Goal: Task Accomplishment & Management: Complete application form

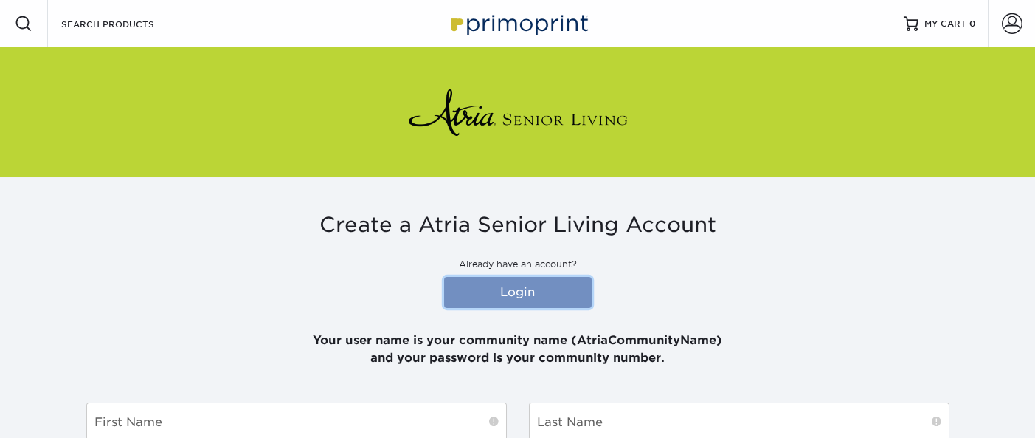
click at [520, 299] on link "Login" at bounding box center [518, 292] width 148 height 31
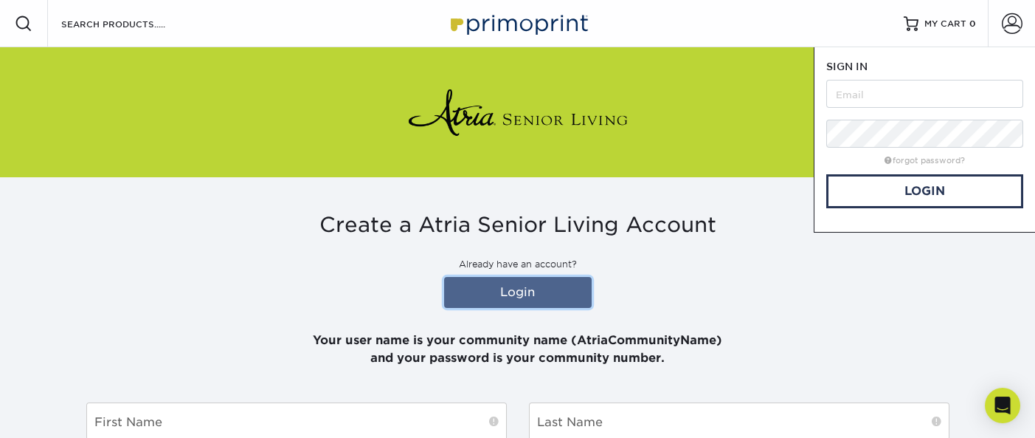
click at [867, 94] on input "text" at bounding box center [924, 94] width 197 height 28
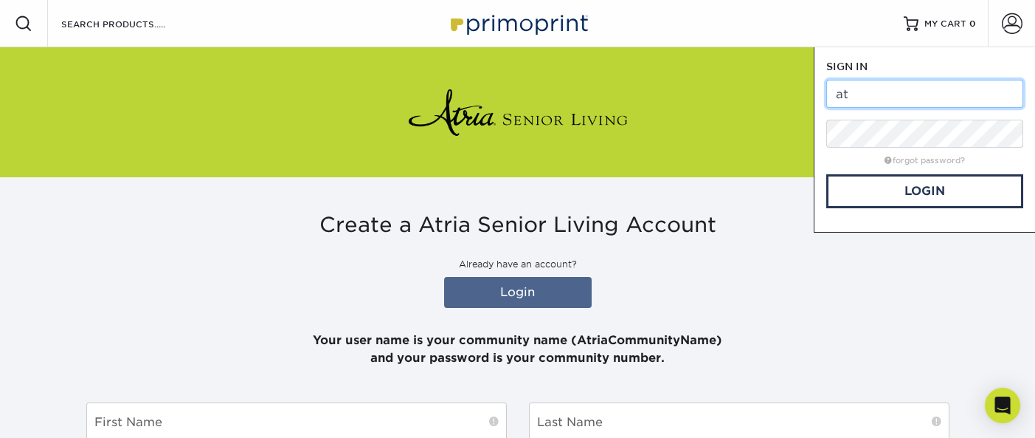
type input "a"
type input "AtriaCary"
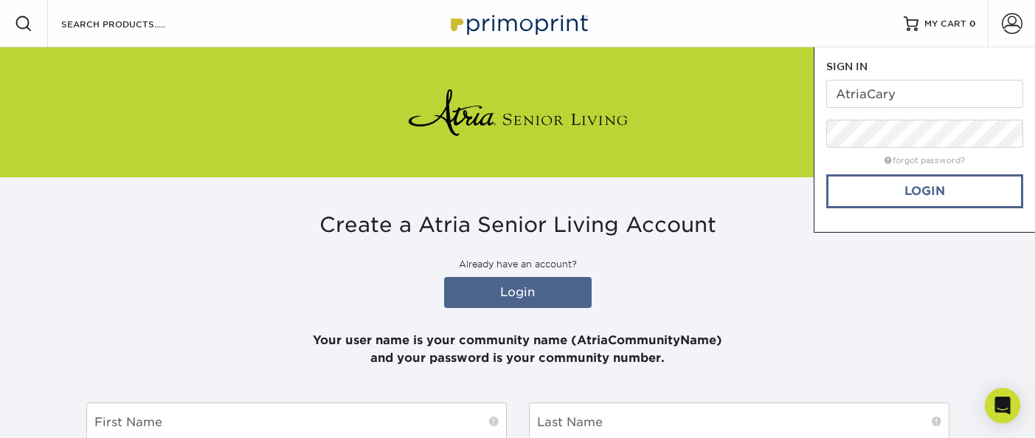
click at [933, 187] on link "Login" at bounding box center [924, 191] width 197 height 34
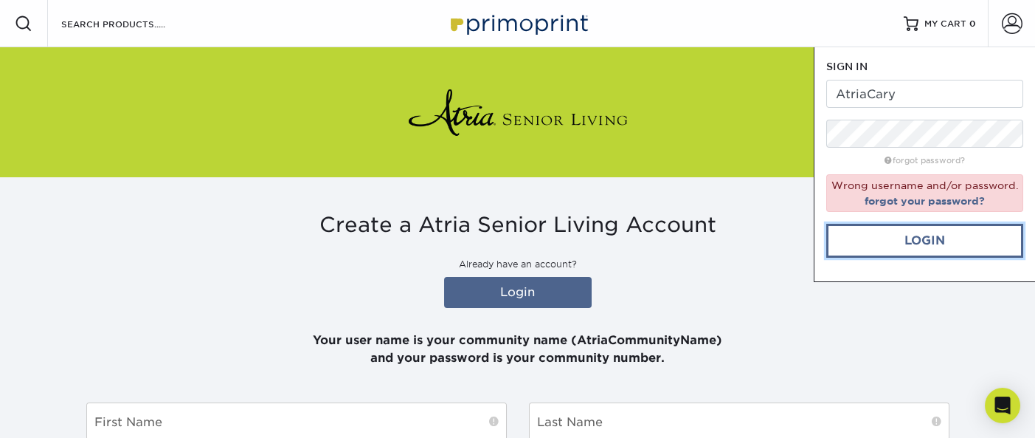
click at [936, 242] on link "Login" at bounding box center [924, 241] width 197 height 34
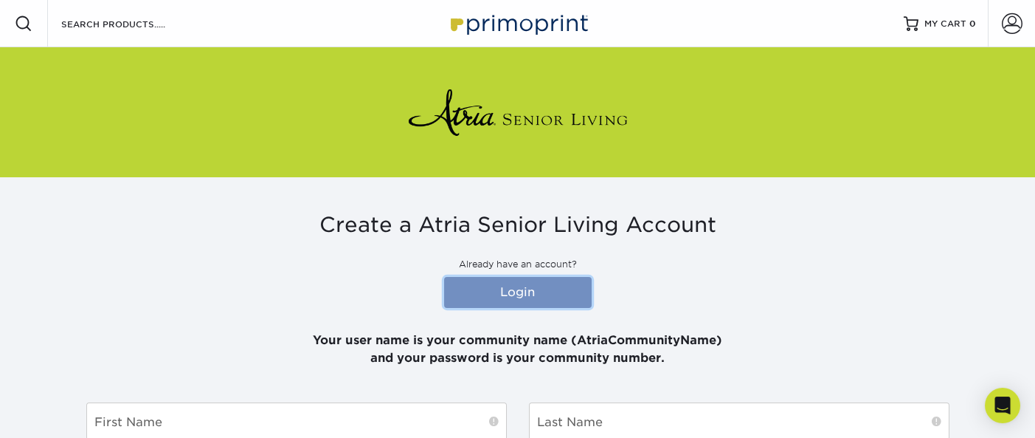
click at [535, 300] on link "Login" at bounding box center [518, 292] width 148 height 31
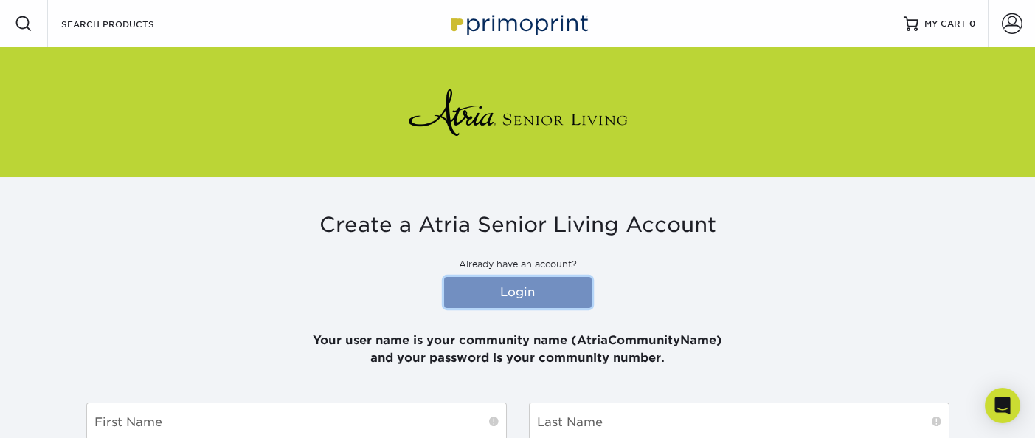
click at [518, 288] on link "Login" at bounding box center [518, 292] width 148 height 31
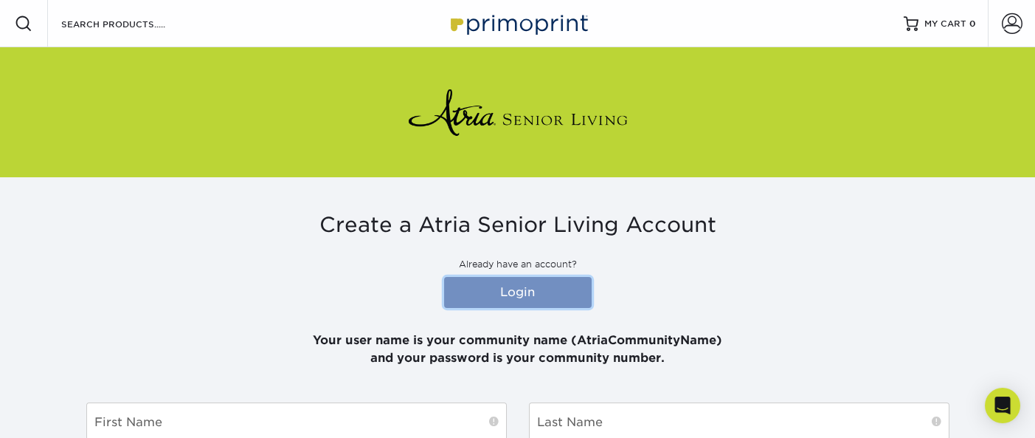
click at [552, 299] on link "Login" at bounding box center [518, 292] width 148 height 31
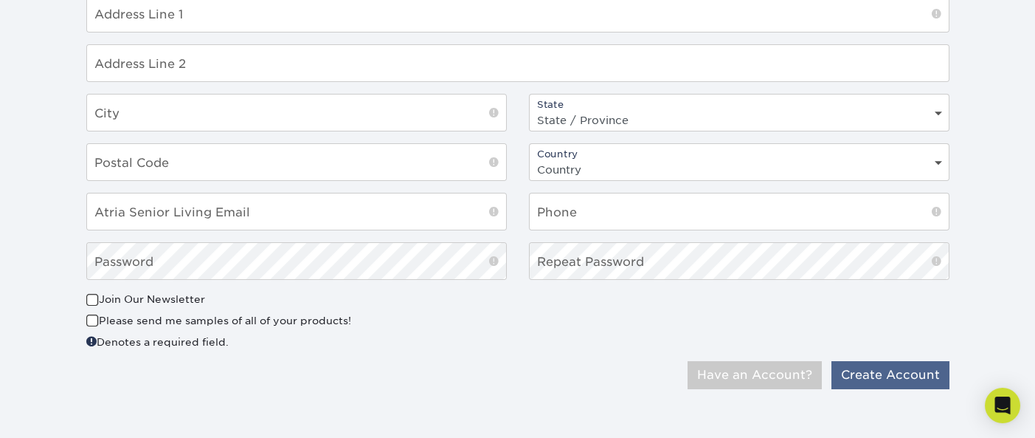
click at [891, 369] on button "Create Account" at bounding box center [891, 375] width 118 height 28
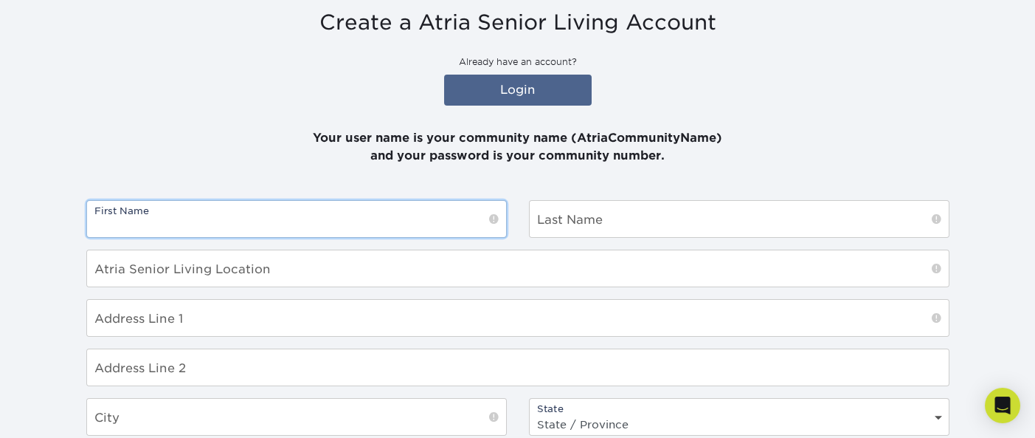
scroll to position [204, 0]
